Goal: Navigation & Orientation: Find specific page/section

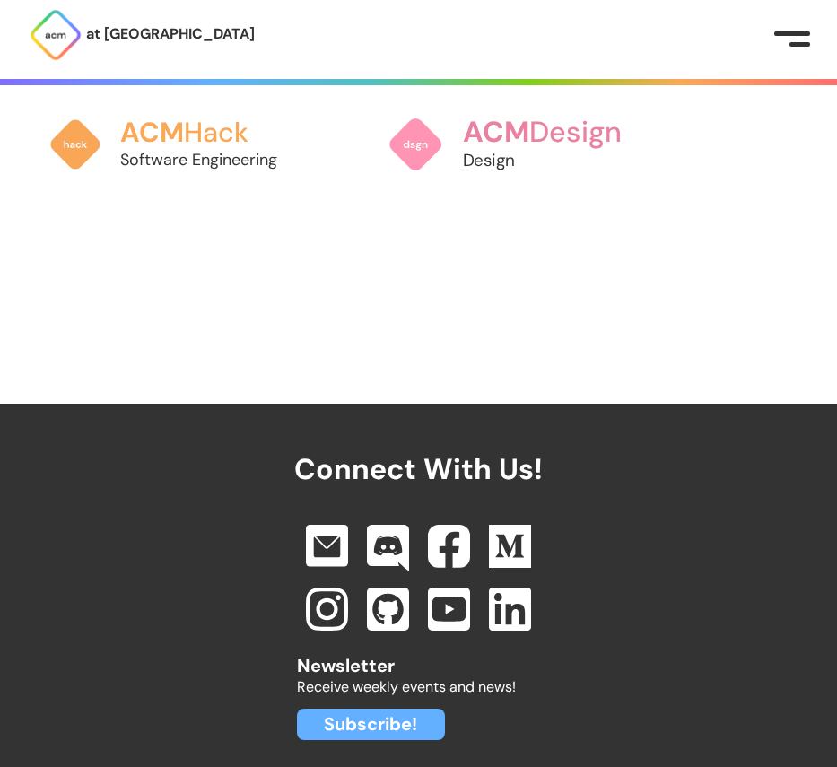
scroll to position [2045, 0]
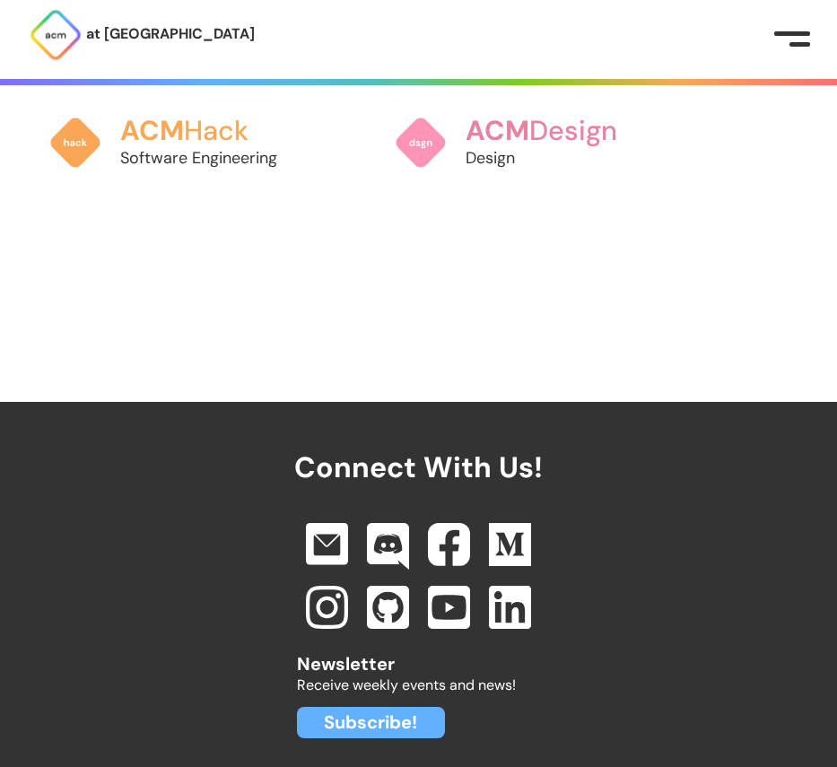
click at [787, 36] on button at bounding box center [792, 40] width 36 height 18
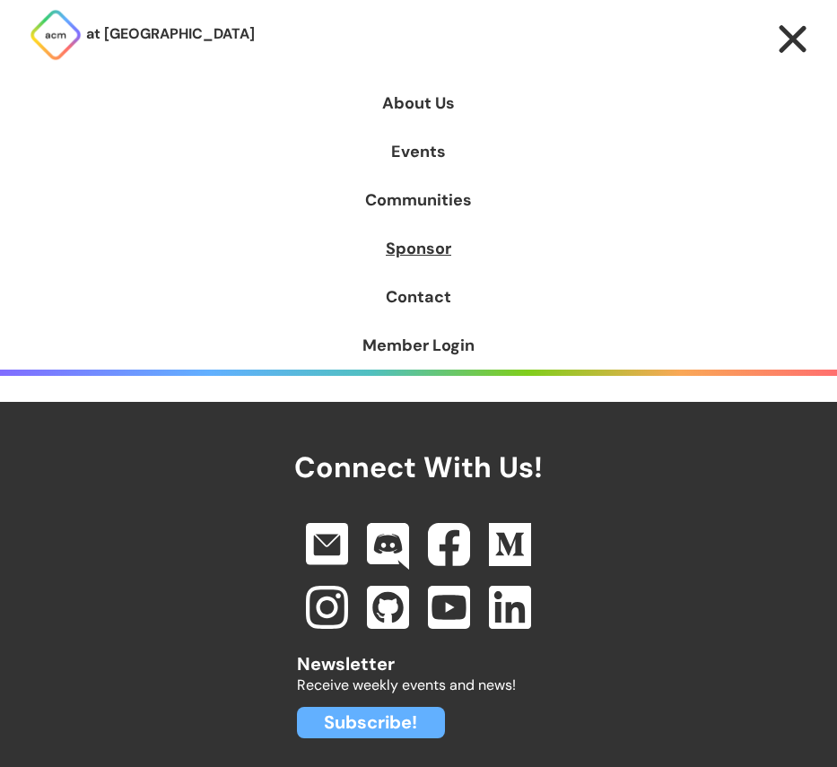
click at [451, 243] on link "Sponsor" at bounding box center [418, 248] width 837 height 48
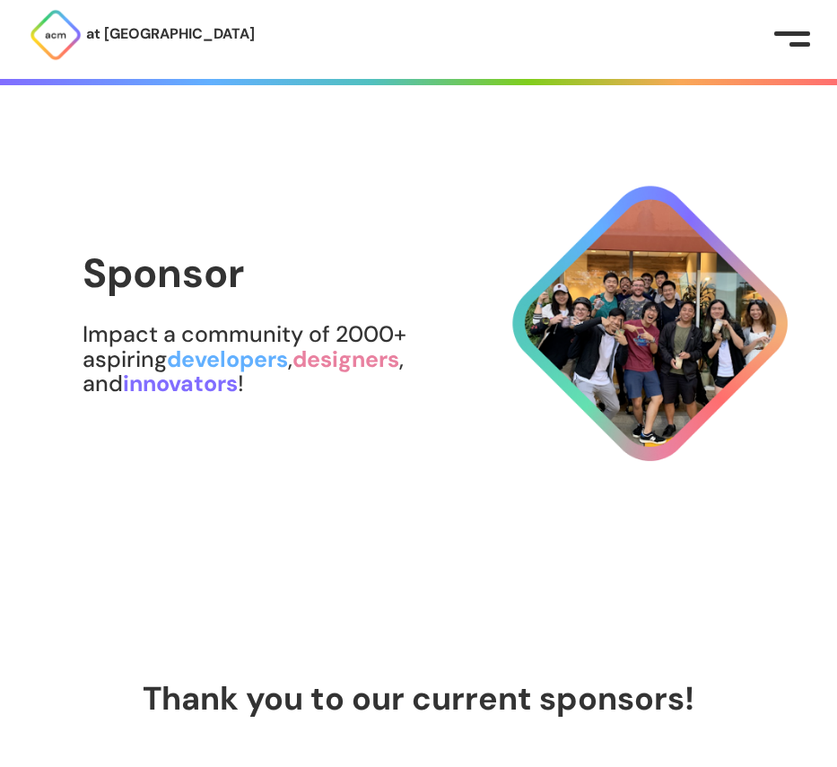
click at [781, 53] on div "at [GEOGRAPHIC_DATA] About Us Events Communities Sponsor Contact Member Login" at bounding box center [418, 39] width 837 height 79
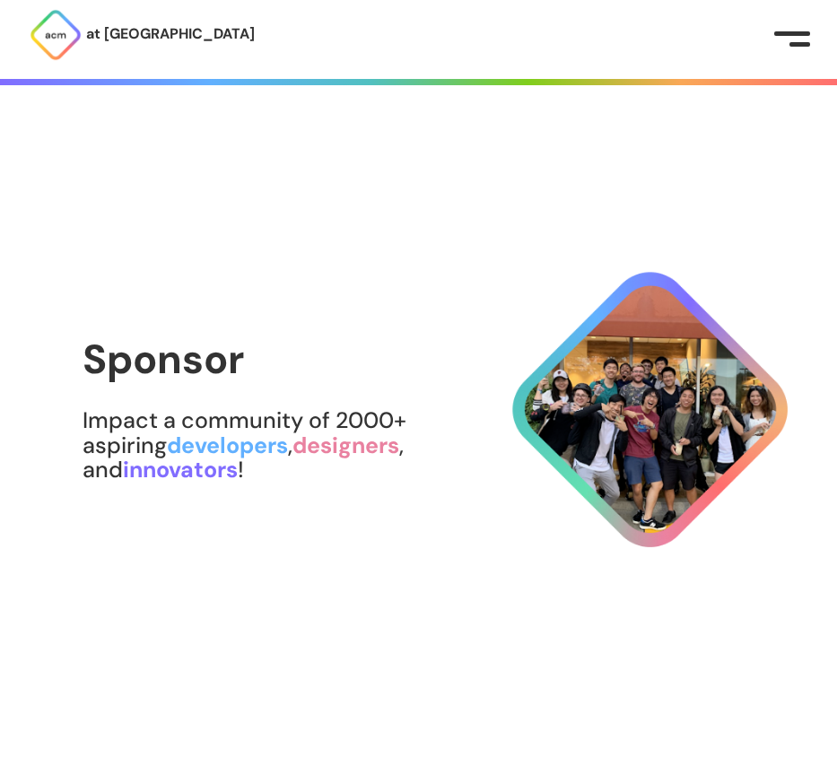
click at [790, 43] on div at bounding box center [799, 44] width 21 height 4
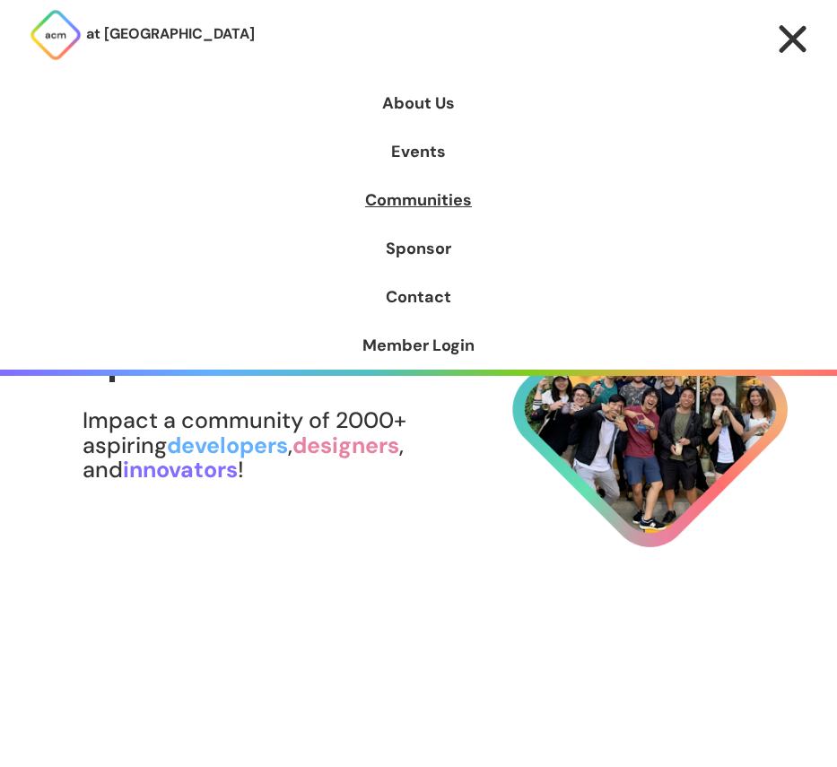
click at [451, 200] on link "Communities" at bounding box center [418, 200] width 837 height 48
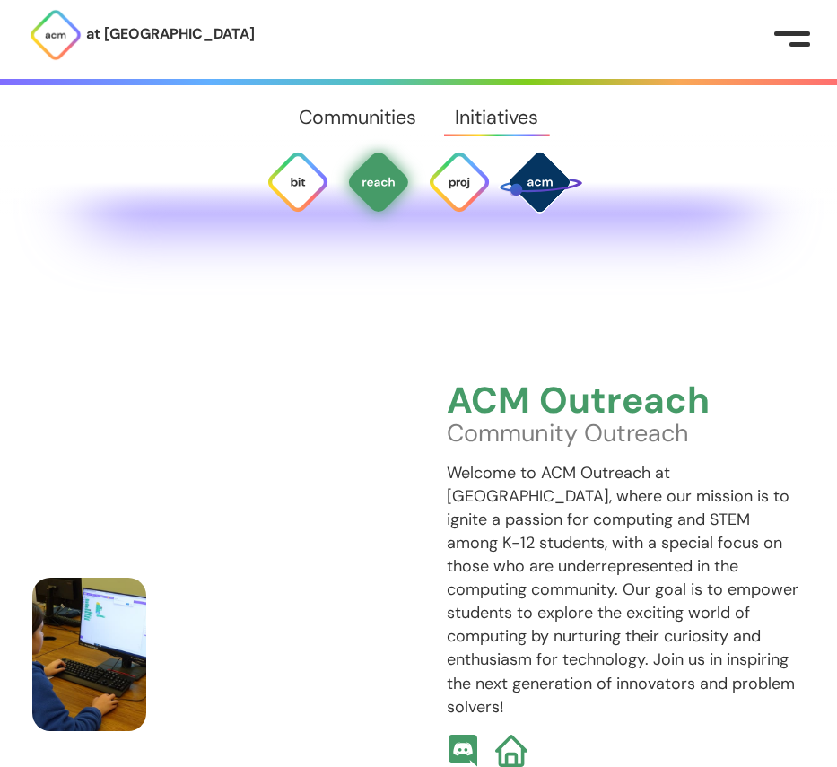
scroll to position [4266, 0]
